Goal: Transaction & Acquisition: Download file/media

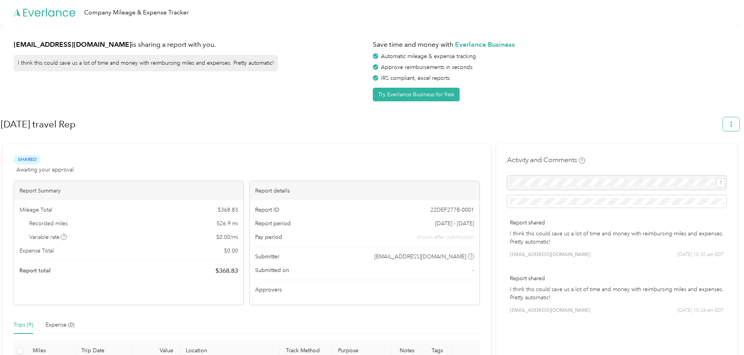
click at [731, 124] on button "button" at bounding box center [731, 124] width 16 height 14
click at [707, 157] on span "Download" at bounding box center [713, 161] width 26 height 8
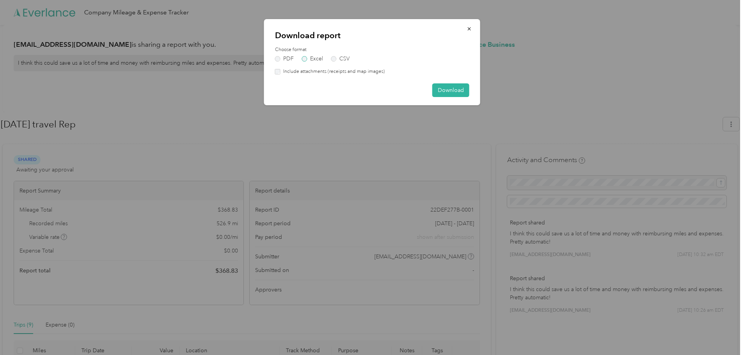
click at [304, 59] on label "Excel" at bounding box center [312, 58] width 21 height 5
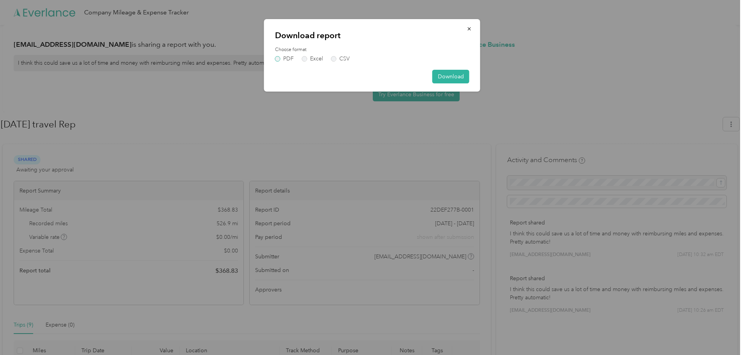
click at [279, 58] on label "PDF" at bounding box center [284, 58] width 19 height 5
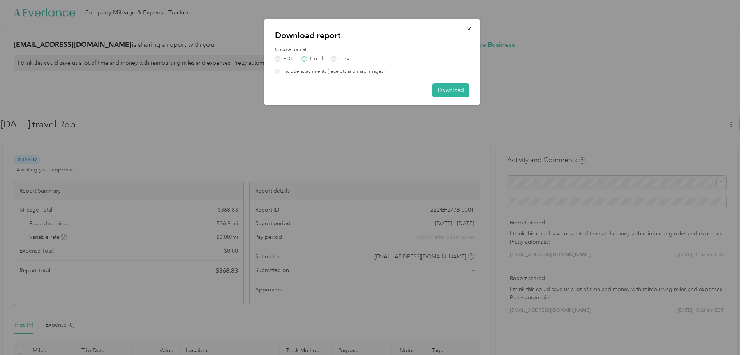
click at [313, 60] on label "Excel" at bounding box center [312, 58] width 21 height 5
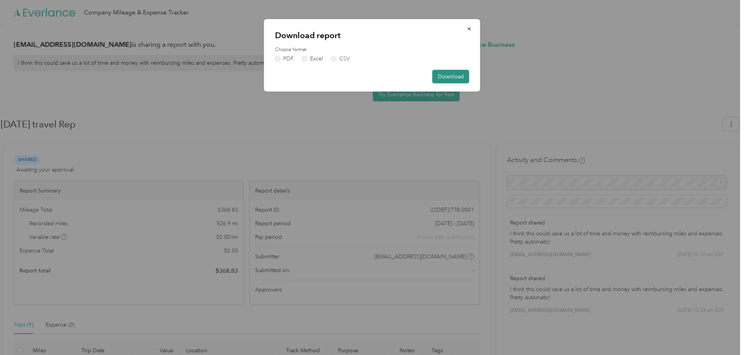
click at [453, 78] on button "Download" at bounding box center [451, 77] width 37 height 14
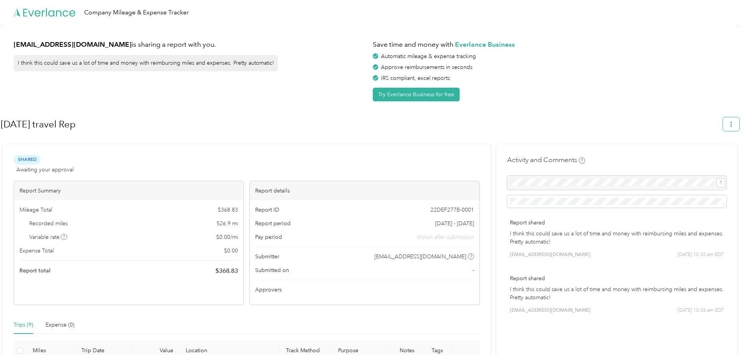
click at [737, 119] on button "button" at bounding box center [731, 124] width 16 height 14
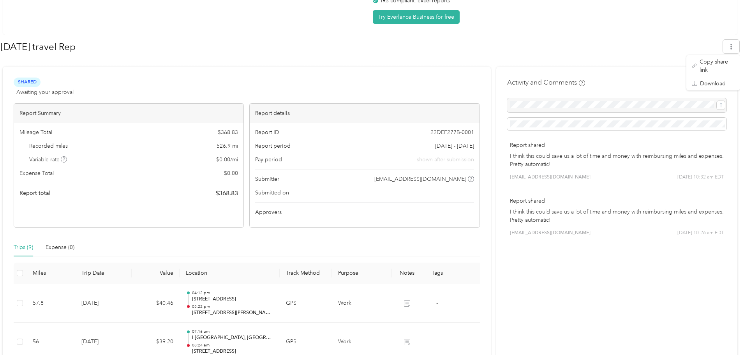
scroll to position [78, 0]
click at [721, 105] on div at bounding box center [616, 105] width 219 height 14
click at [721, 102] on div at bounding box center [616, 105] width 219 height 14
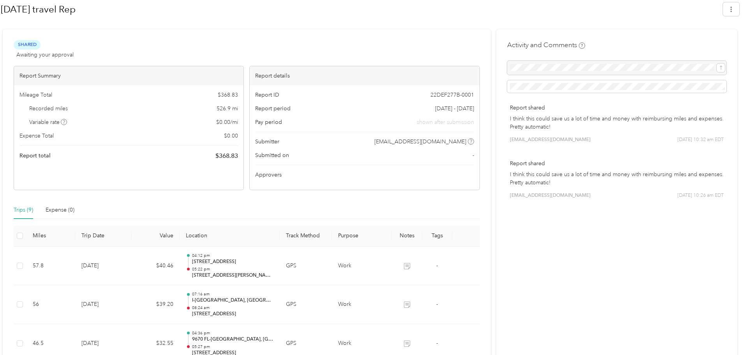
scroll to position [0, 0]
